Goal: Transaction & Acquisition: Purchase product/service

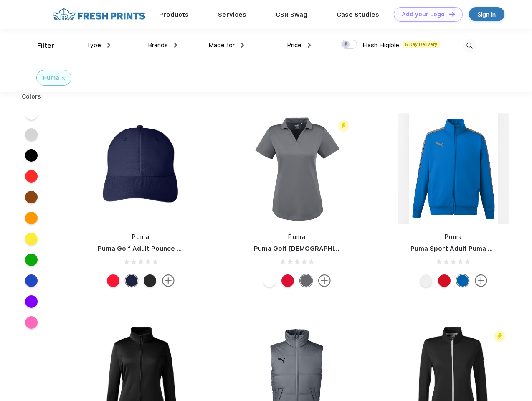
click at [425, 14] on link "Add your Logo Design Tool" at bounding box center [428, 14] width 69 height 15
click at [0, 0] on div "Design Tool" at bounding box center [0, 0] width 0 height 0
click at [448, 14] on link "Add your Logo Design Tool" at bounding box center [428, 14] width 69 height 15
click at [40, 45] on div "Filter" at bounding box center [45, 46] width 17 height 10
click at [99, 45] on span "Type" at bounding box center [93, 45] width 15 height 8
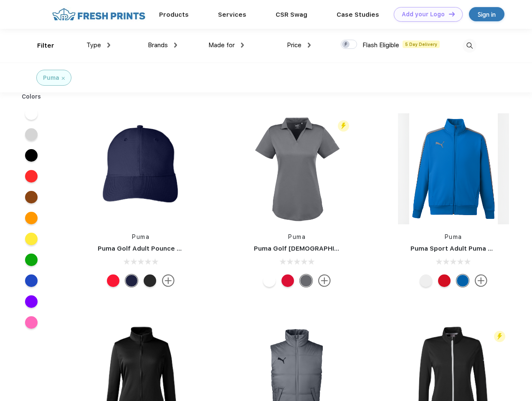
click at [162, 45] on span "Brands" at bounding box center [158, 45] width 20 height 8
click at [226, 45] on span "Made for" at bounding box center [221, 45] width 26 height 8
click at [299, 45] on span "Price" at bounding box center [294, 45] width 15 height 8
click at [349, 45] on div at bounding box center [349, 44] width 16 height 9
click at [346, 45] on input "checkbox" at bounding box center [343, 41] width 5 height 5
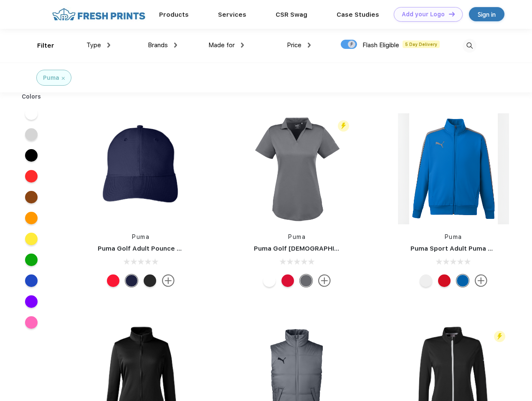
click at [469, 45] on img at bounding box center [470, 46] width 14 height 14
